Goal: Check status: Check status

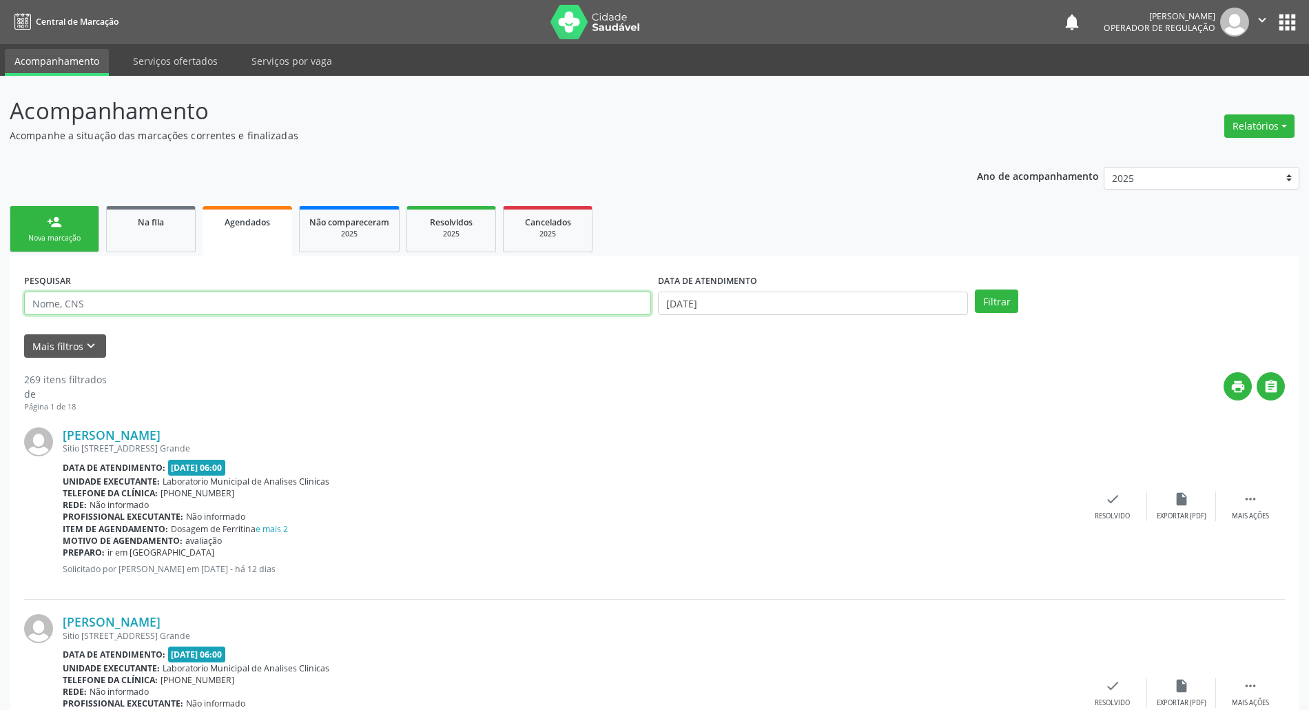
click at [163, 299] on input "text" at bounding box center [337, 302] width 627 height 23
paste input "700 5099 5435 3151"
type input "700 5099 5435 3151"
drag, startPoint x: 696, startPoint y: 296, endPoint x: 715, endPoint y: 398, distance: 103.8
click at [696, 296] on input "[DATE]" at bounding box center [813, 302] width 310 height 23
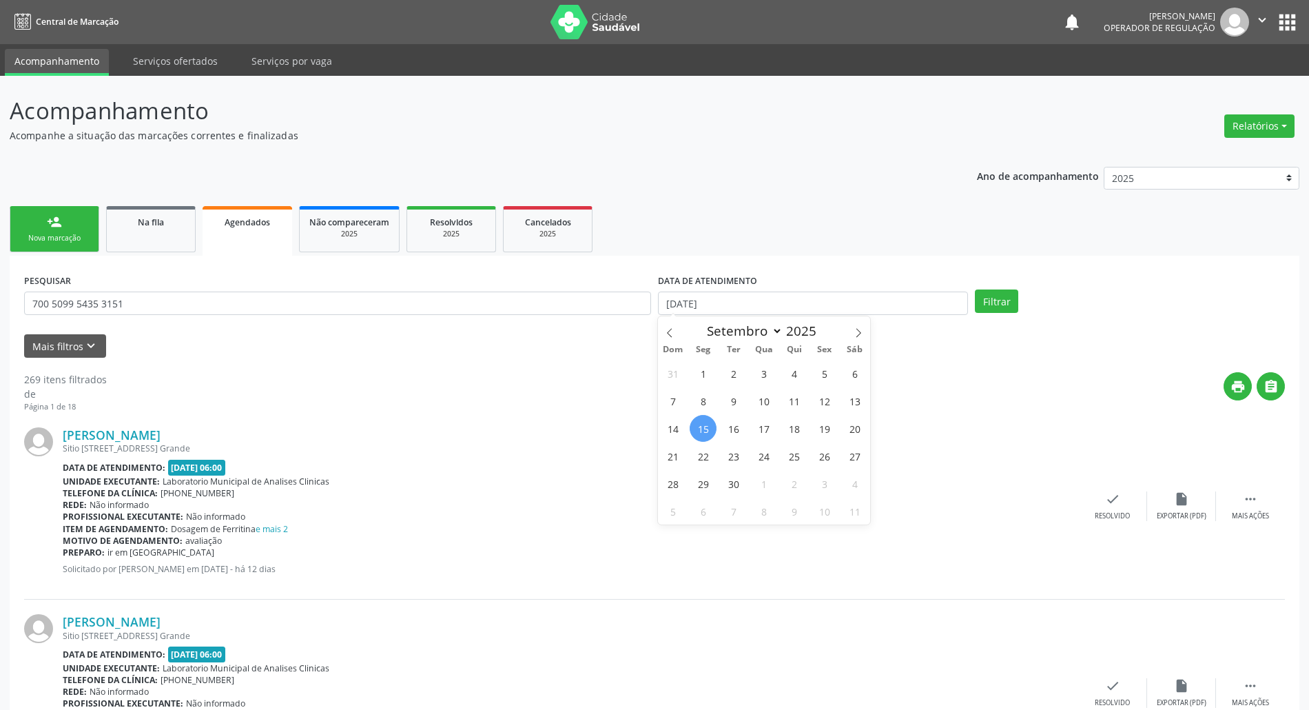
drag, startPoint x: 723, startPoint y: 415, endPoint x: 923, endPoint y: 378, distance: 203.8
click at [725, 415] on div "31 1 2 3 4 5 6 7 8 9 10 11 12 13 14 15 16 17 18 19 20 21 22 23 24 25 26 27 28 2…" at bounding box center [764, 441] width 212 height 165
click at [843, 429] on span "20" at bounding box center [854, 428] width 27 height 27
type input "[DATE]"
click at [1007, 309] on button "Filtrar" at bounding box center [996, 300] width 43 height 23
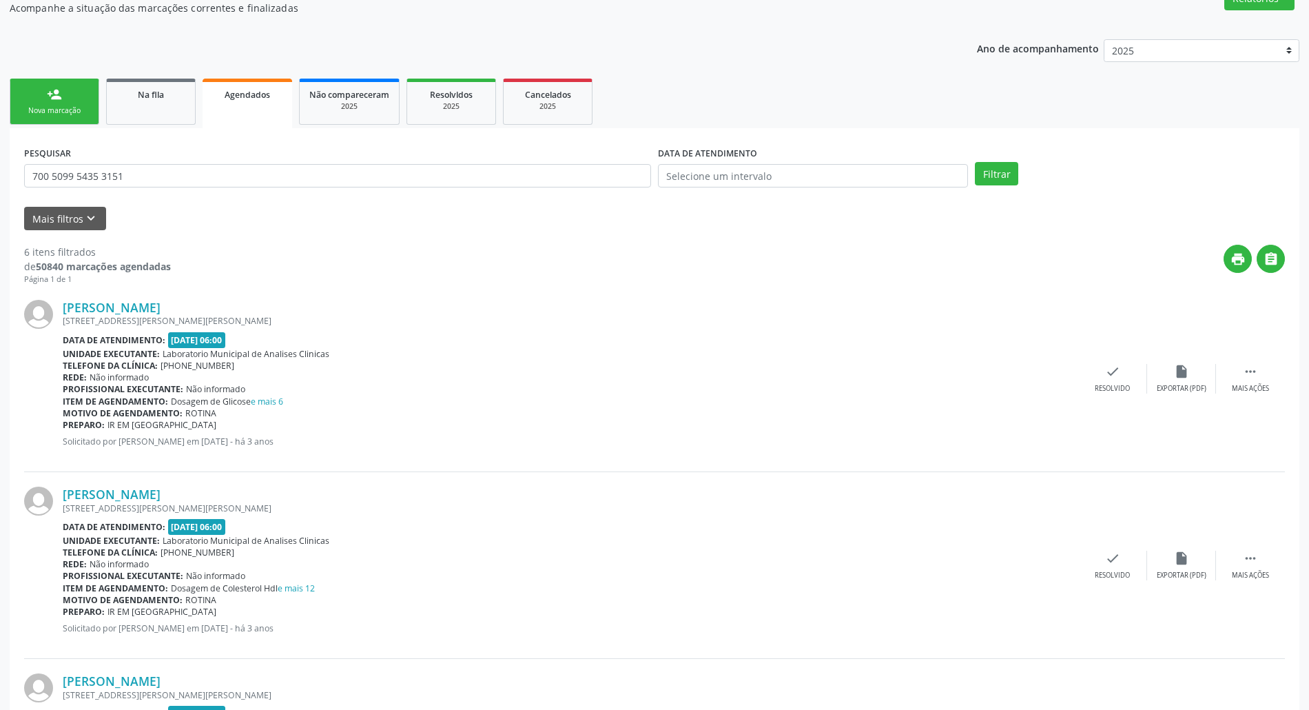
scroll to position [125, 0]
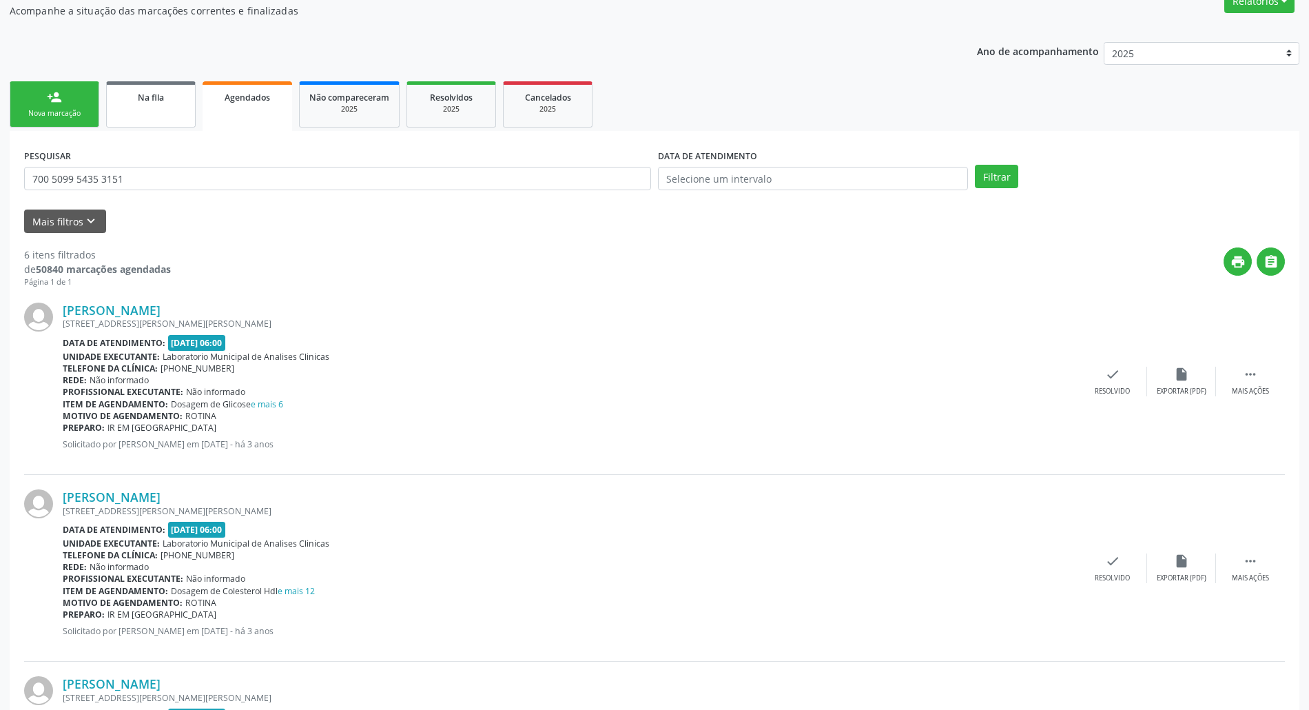
click at [138, 124] on link "Na fila" at bounding box center [151, 104] width 90 height 46
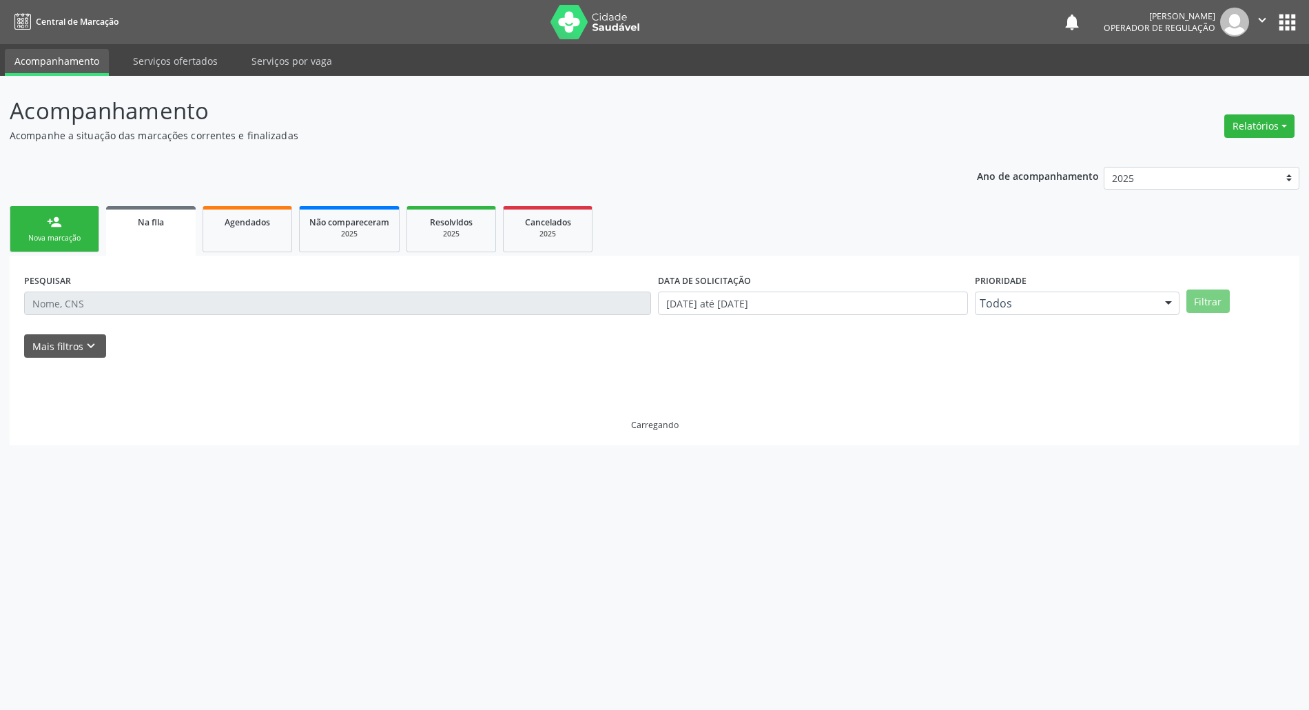
scroll to position [0, 0]
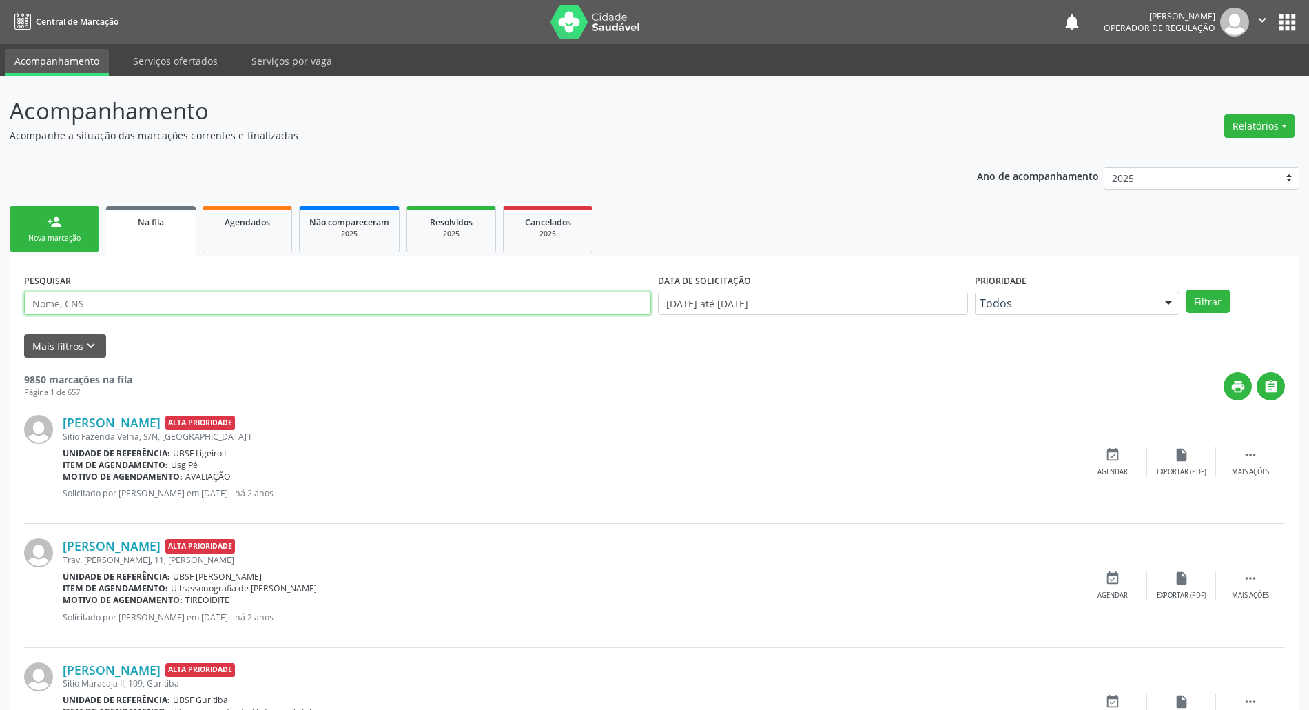
click at [196, 298] on input "text" at bounding box center [337, 302] width 627 height 23
paste input "700 5099 5435 3151"
type input "700 5099 5435 3151"
click at [1187, 289] on button "Filtrar" at bounding box center [1208, 300] width 43 height 23
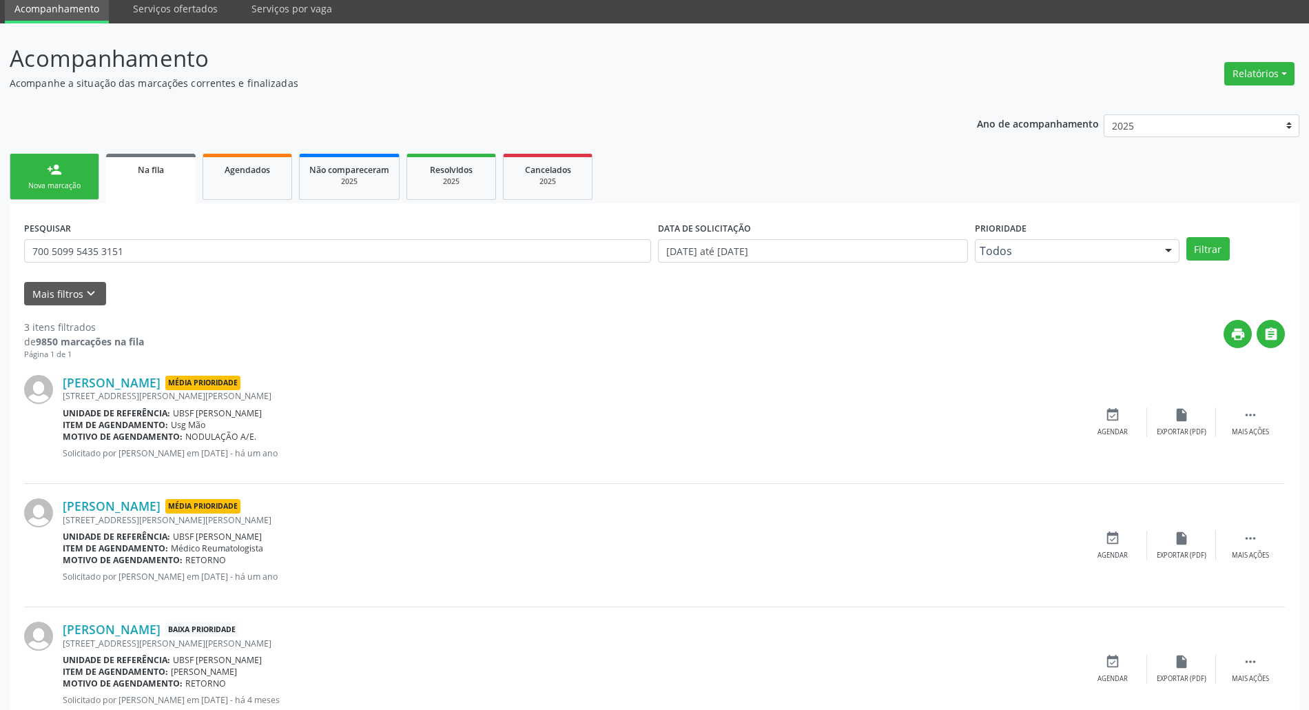
scroll to position [97, 0]
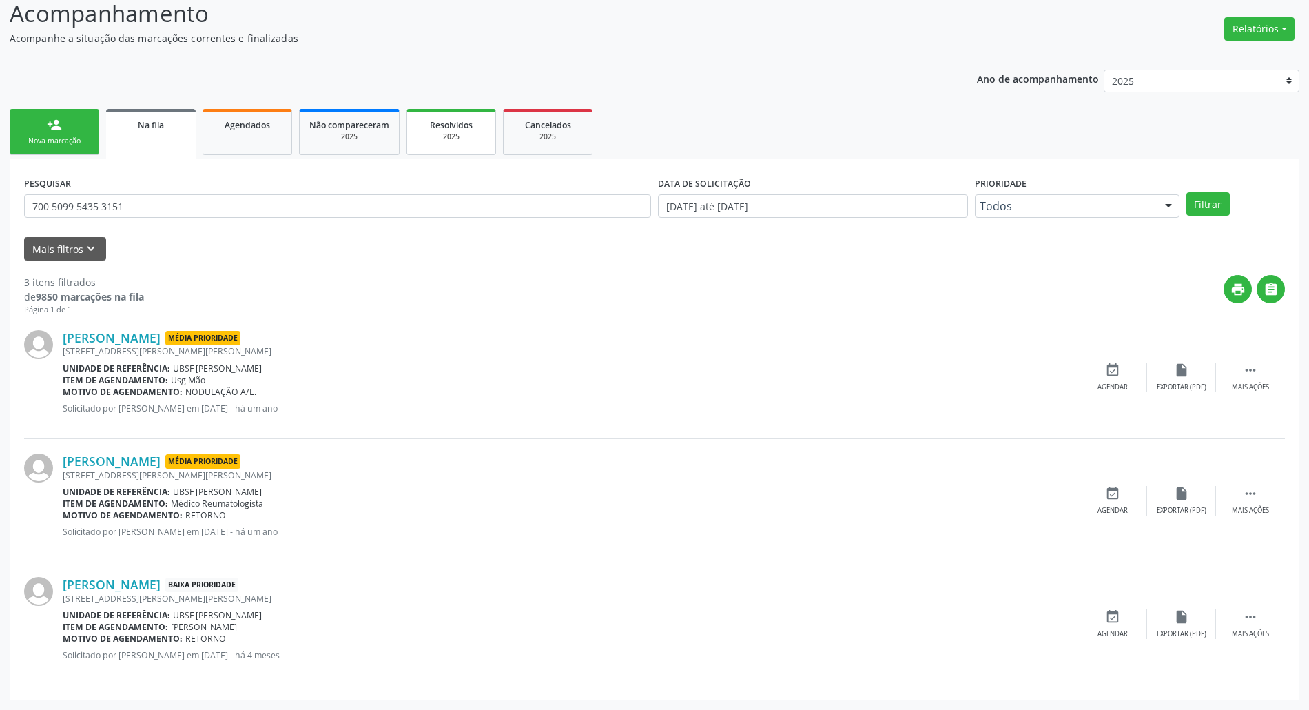
click at [477, 127] on div "Resolvidos" at bounding box center [451, 124] width 69 height 14
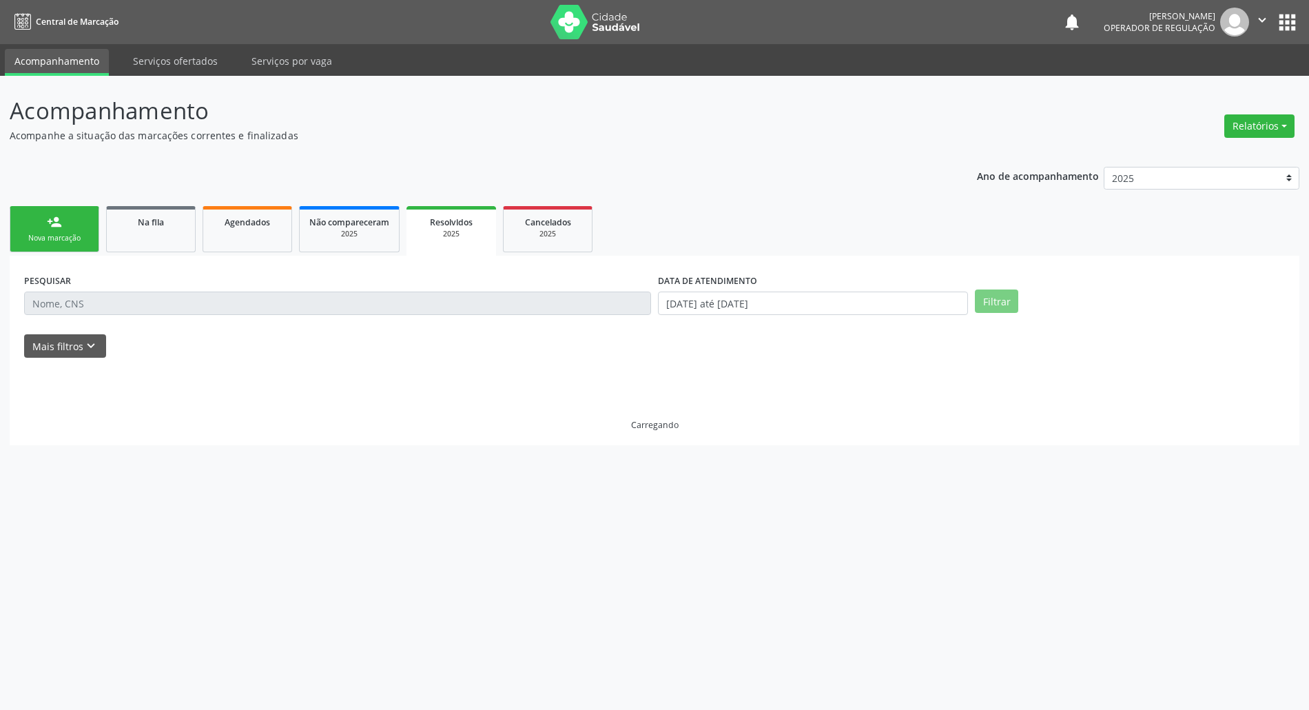
scroll to position [0, 0]
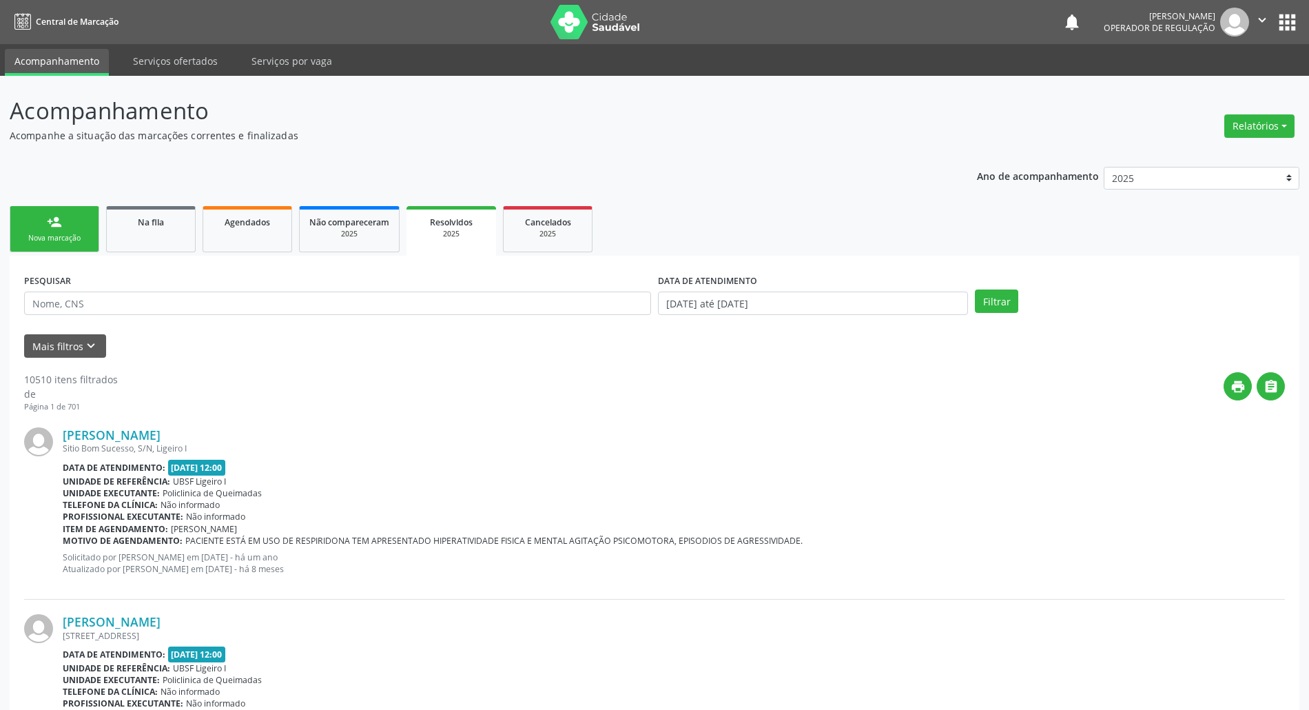
drag, startPoint x: 125, startPoint y: 323, endPoint x: 120, endPoint y: 306, distance: 17.2
click at [125, 318] on div "PESQUISAR" at bounding box center [338, 297] width 634 height 54
click at [120, 306] on input "text" at bounding box center [337, 302] width 627 height 23
paste input "700 5099 5435 3151"
type input "700 5099 5435 3151"
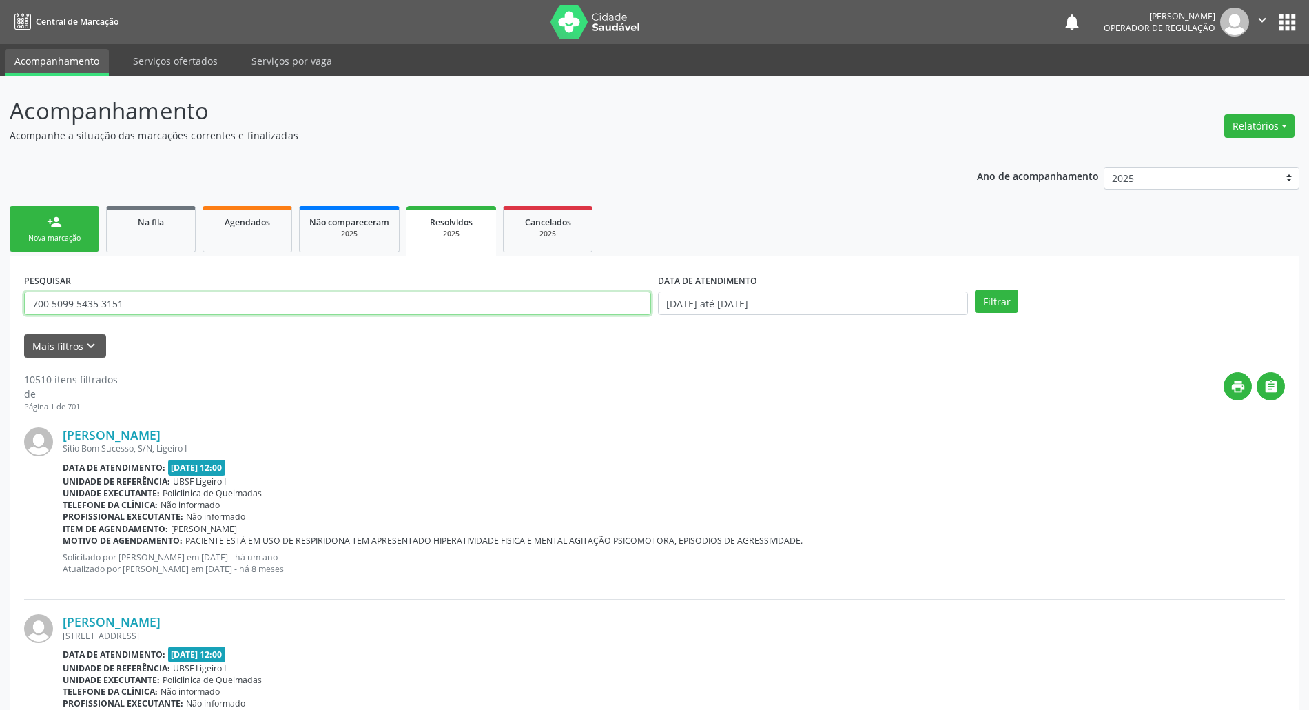
click at [975, 289] on button "Filtrar" at bounding box center [996, 300] width 43 height 23
